Goal: Information Seeking & Learning: Learn about a topic

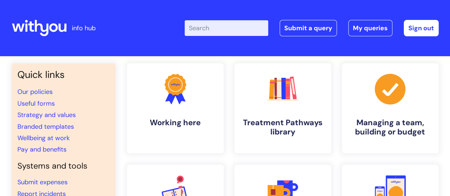
click at [212, 29] on input "Enter your search term here..." at bounding box center [227, 28] width 84 height 16
type input "central ser"
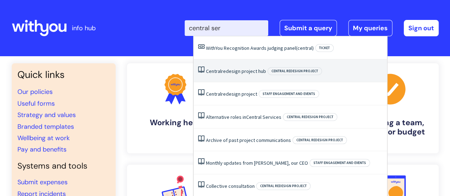
click at [224, 71] on link "Central redesign project hub" at bounding box center [236, 71] width 60 height 6
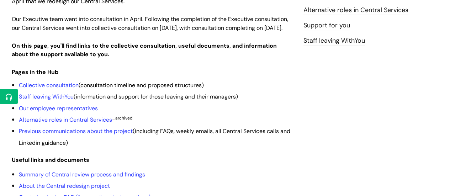
scroll to position [188, 0]
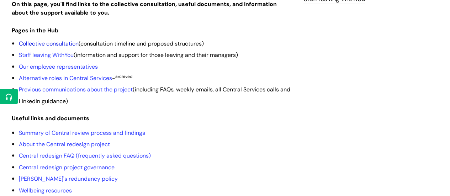
click at [62, 47] on link "Collective consultation" at bounding box center [49, 43] width 60 height 7
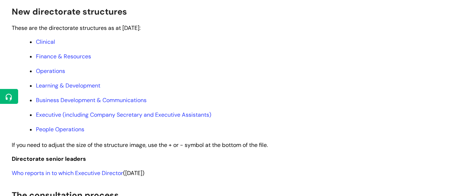
scroll to position [398, 0]
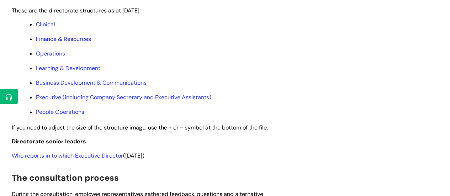
click at [63, 43] on link "Finance & Resources" at bounding box center [63, 38] width 55 height 7
